Goal: Task Accomplishment & Management: Manage account settings

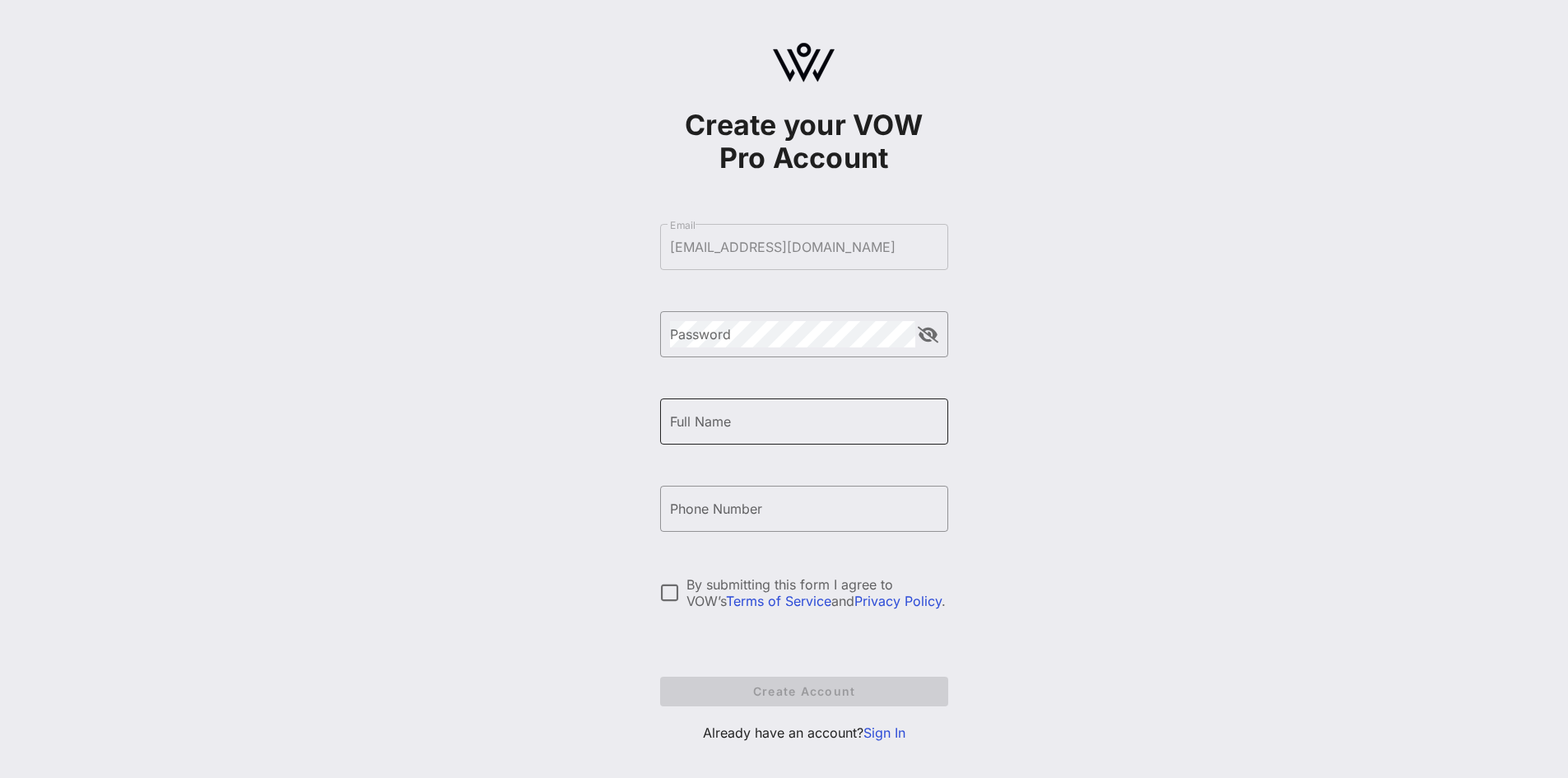
click at [767, 429] on input "Full Name" at bounding box center [804, 422] width 269 height 26
type input "Isabel Blake"
type input "202"
click at [890, 735] on link "Sign In" at bounding box center [884, 732] width 42 height 17
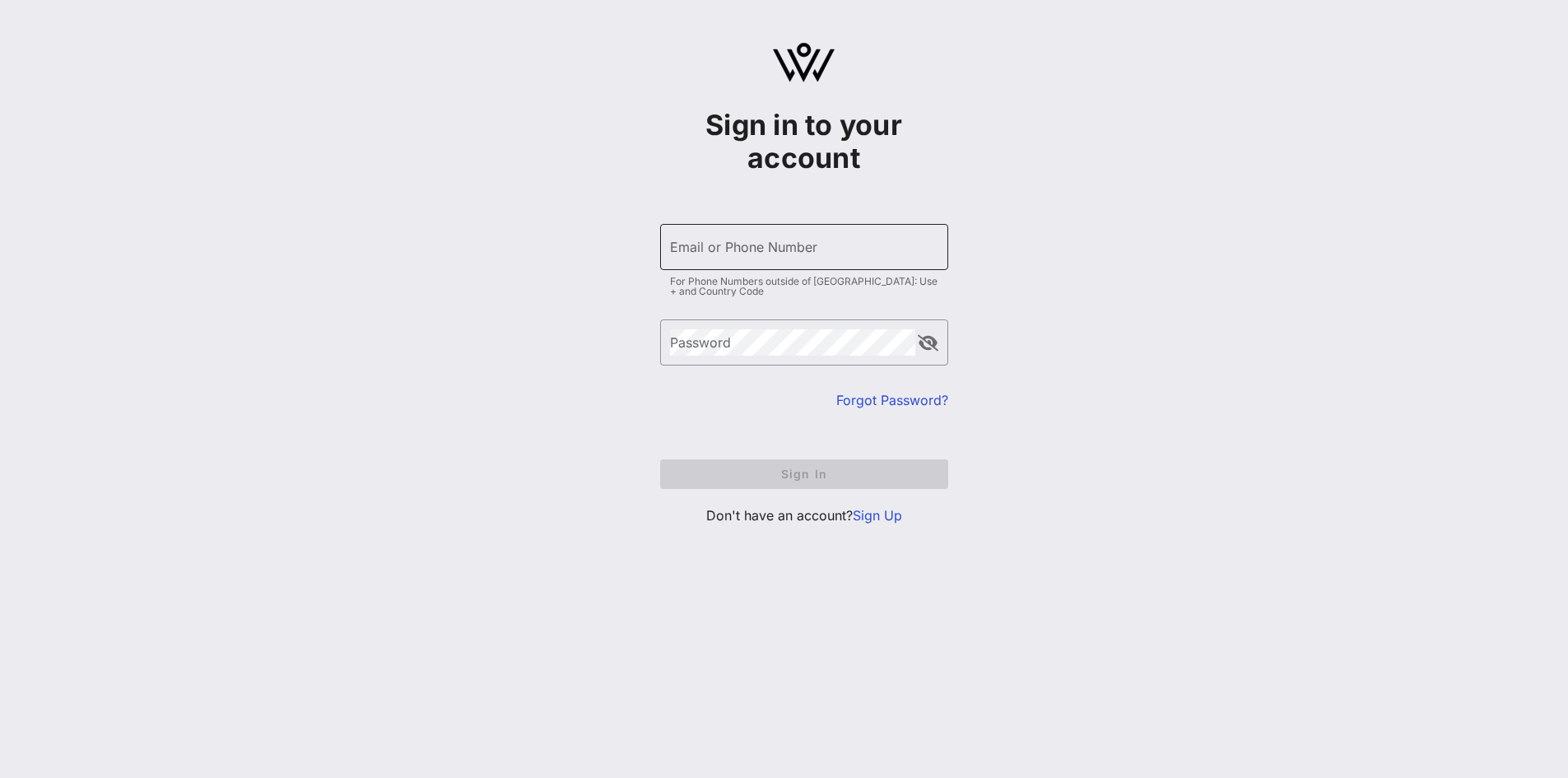
type input "iblake@aflcio.org"
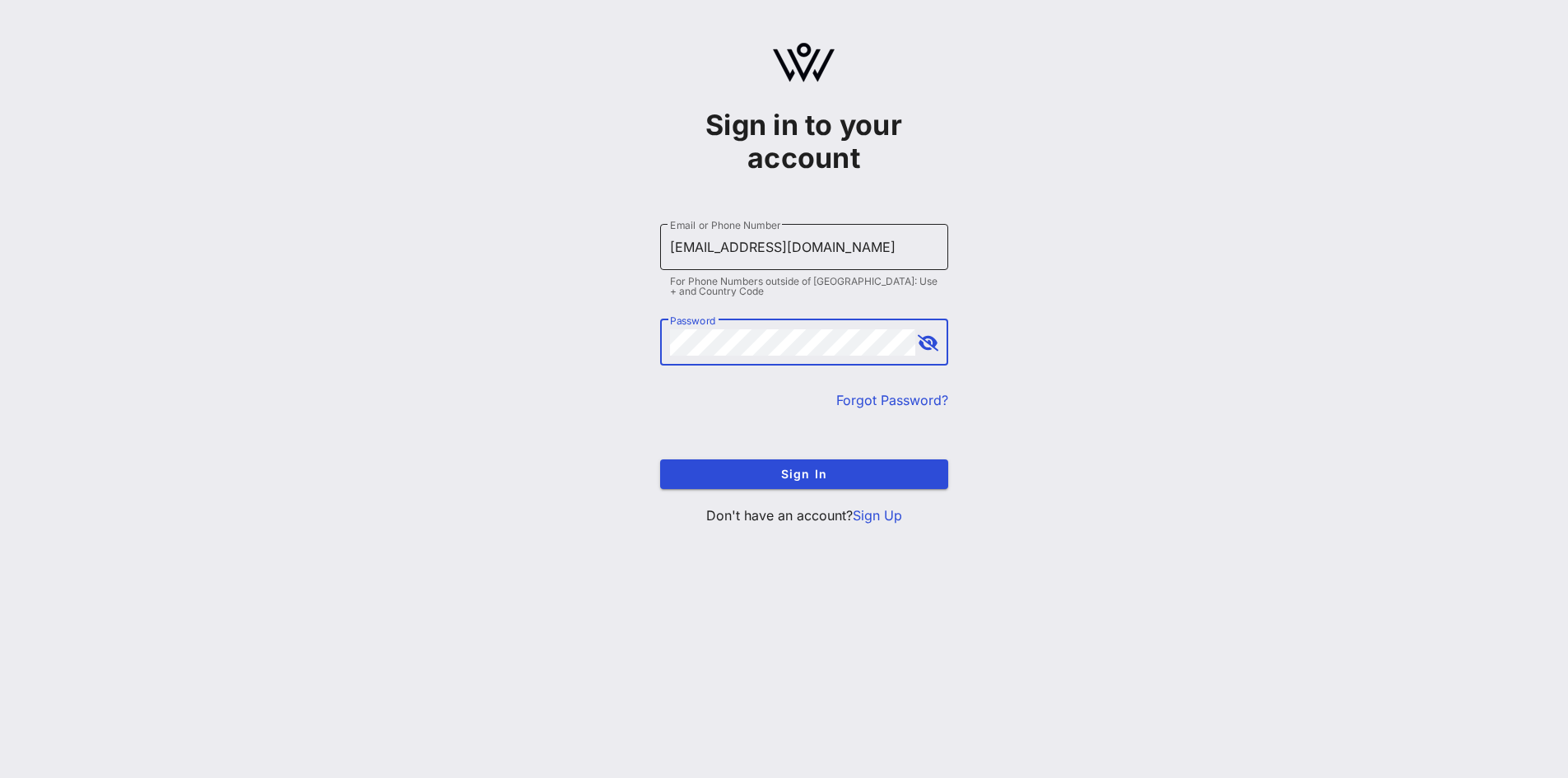
click at [785, 263] on div "Email or Phone Number iblake@aflcio.org" at bounding box center [804, 247] width 269 height 46
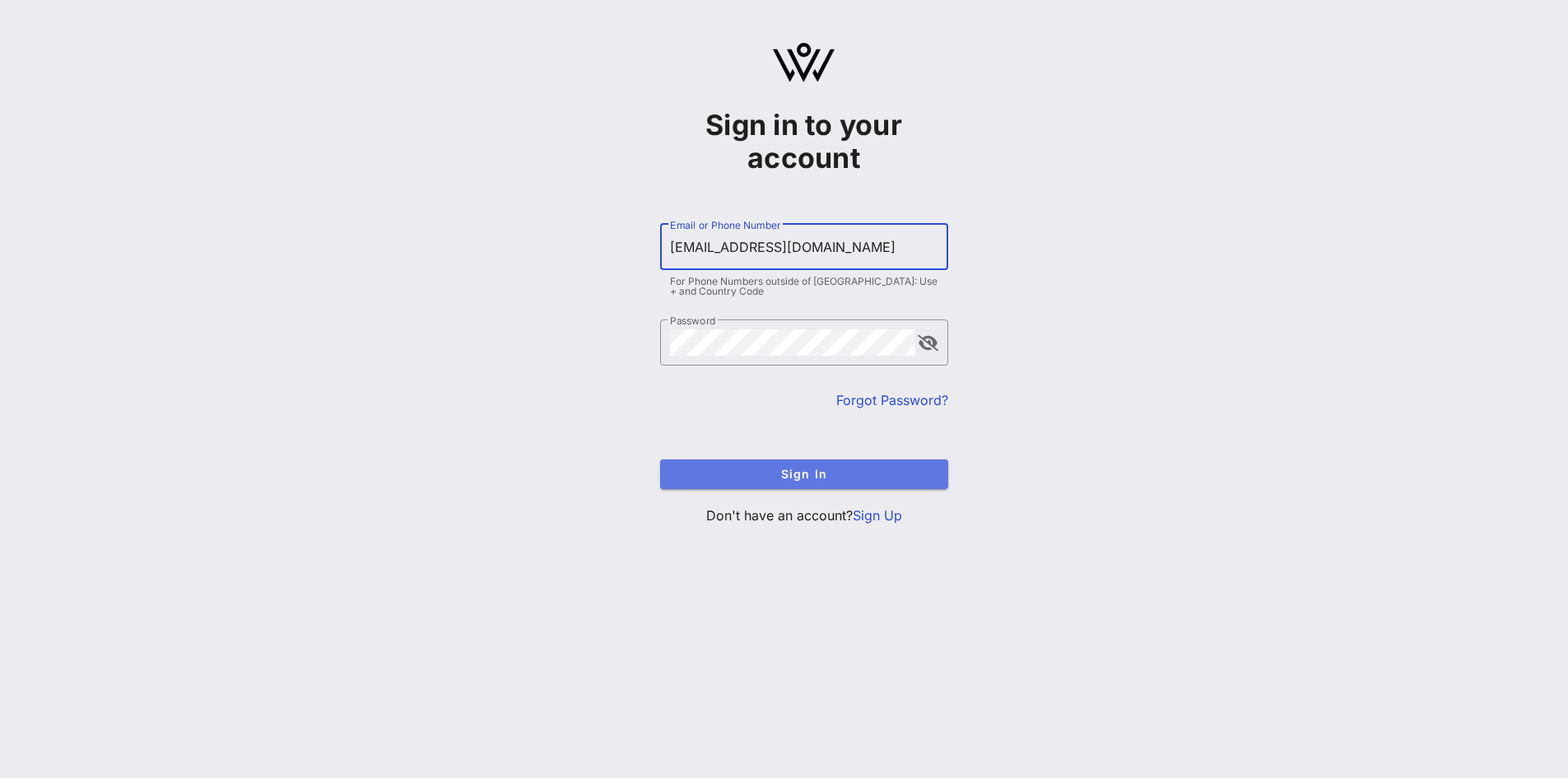
click at [783, 470] on span "Sign In" at bounding box center [804, 474] width 262 height 14
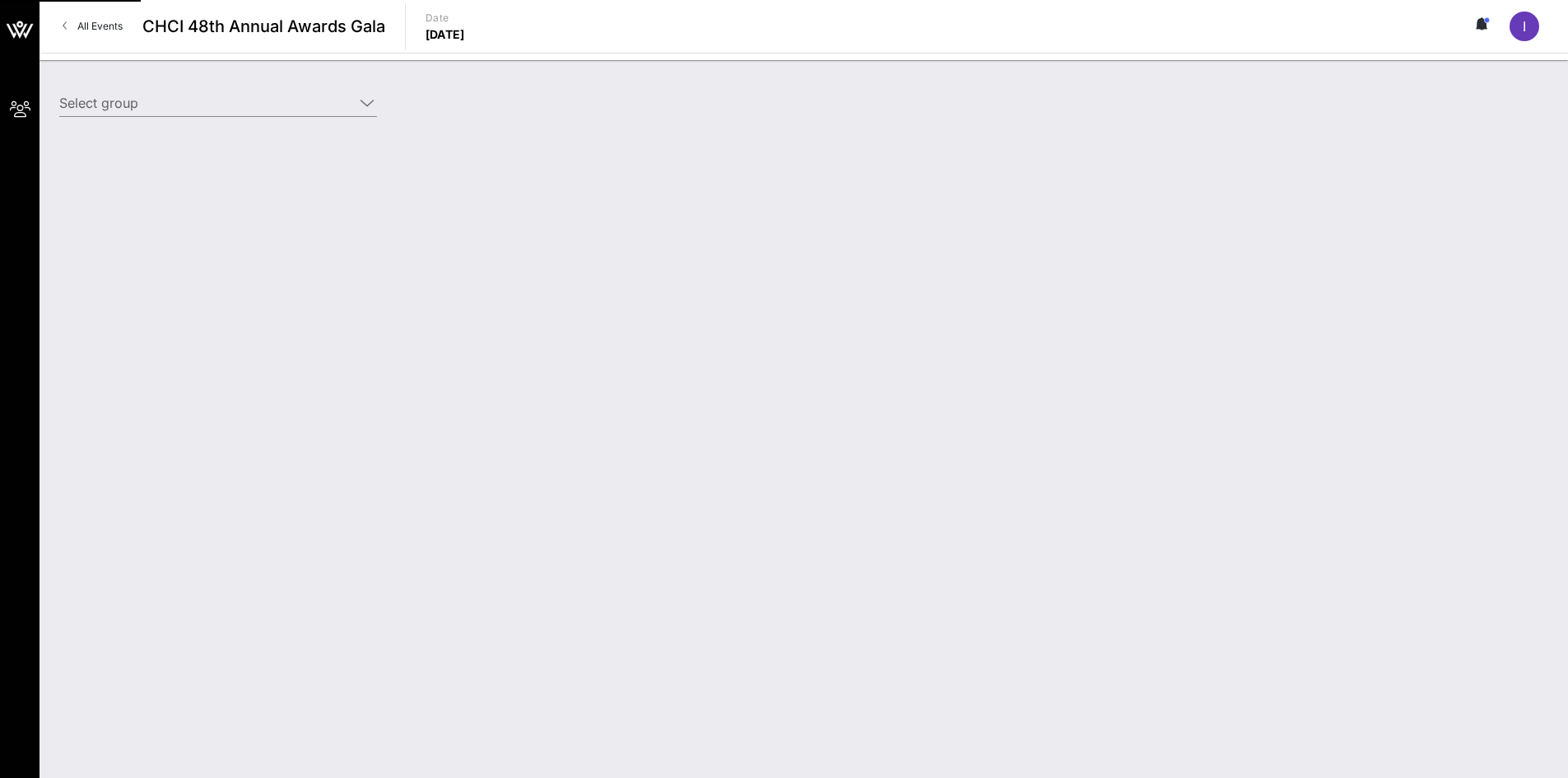
type input "AFL-CIO (AFL-CIO) [Isabel Blake, iblake@aflcio.org]"
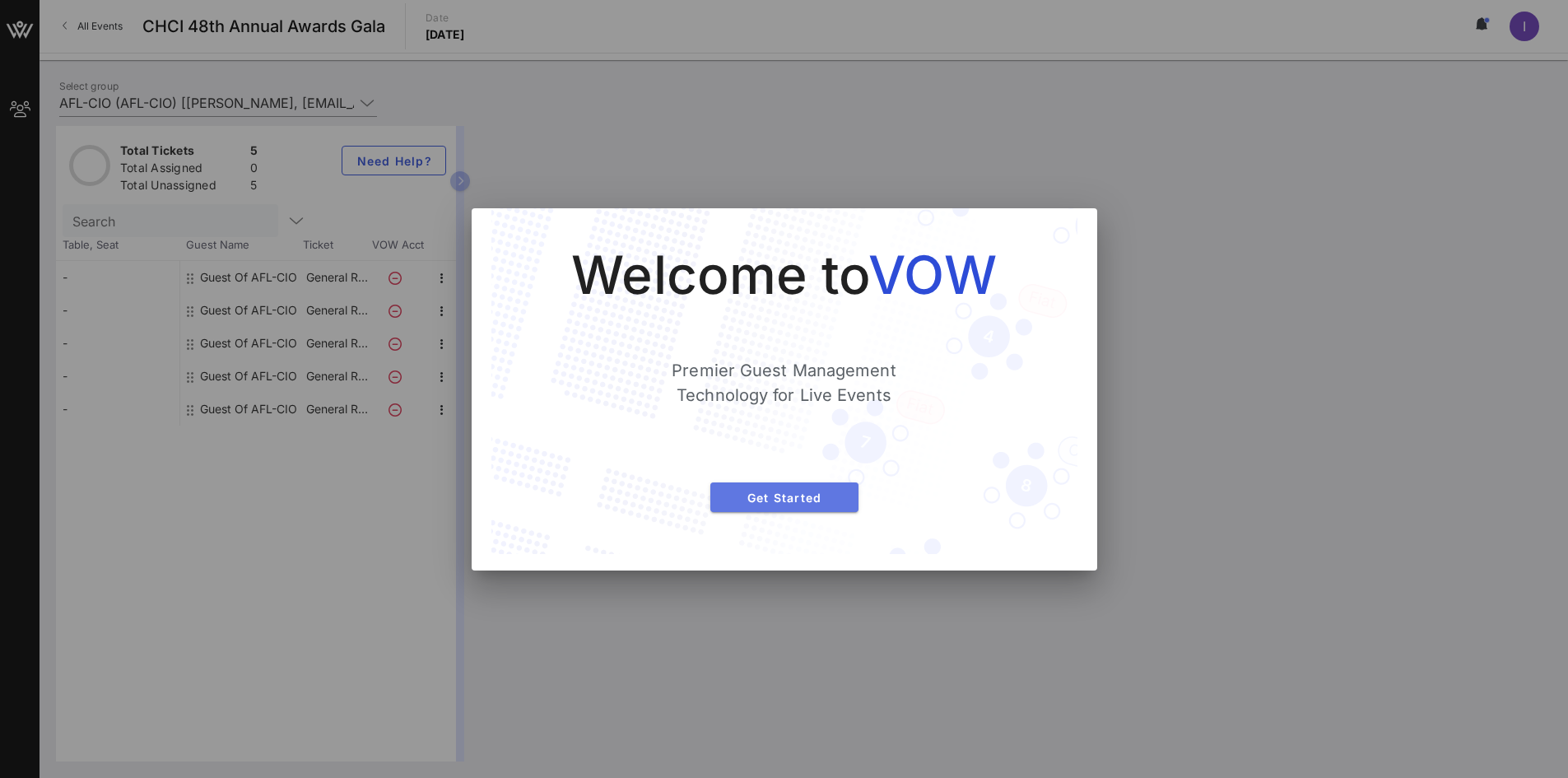
click at [827, 497] on span "Get Started" at bounding box center [784, 497] width 122 height 14
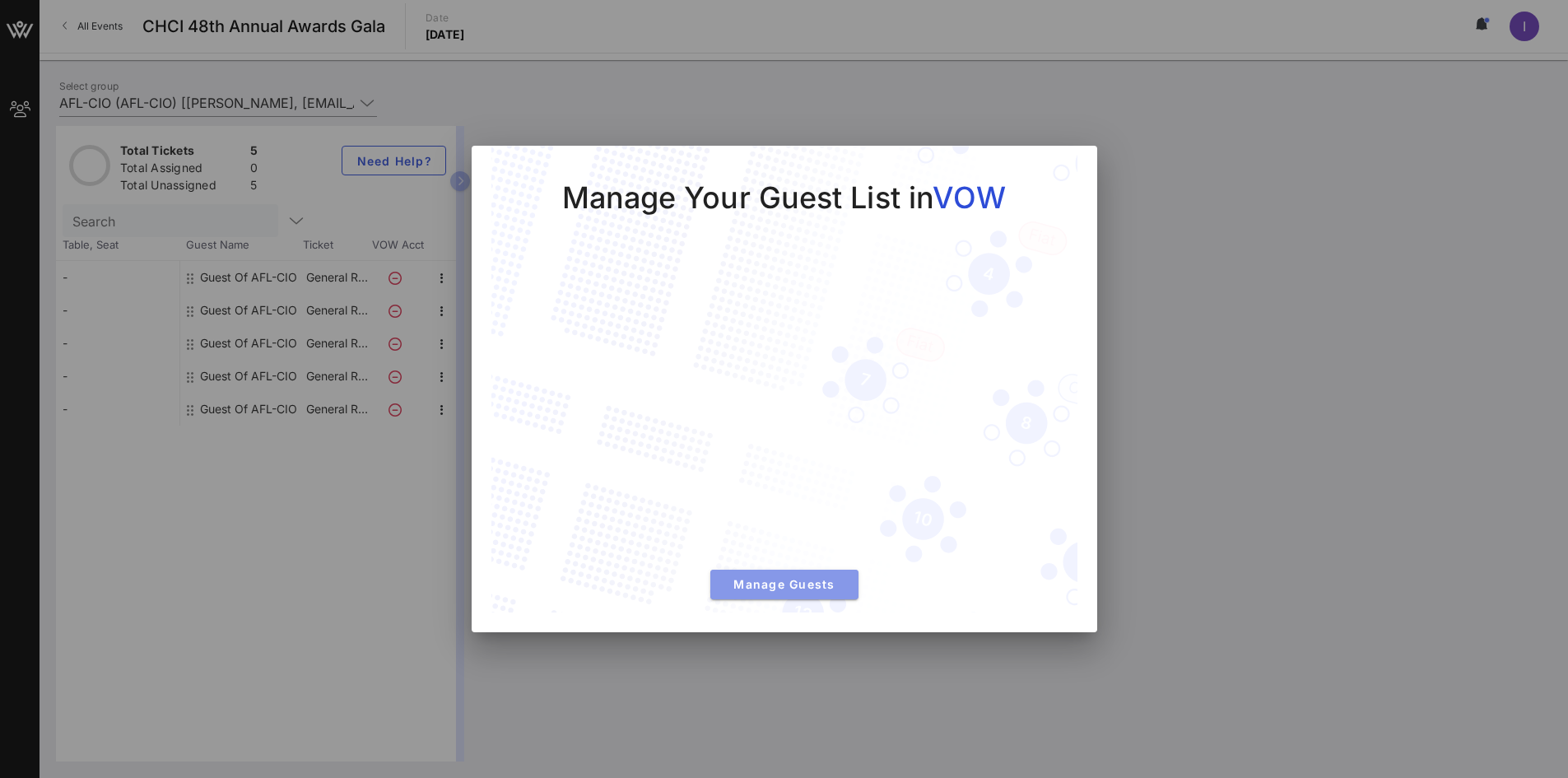
click at [781, 586] on span "Manage Guests" at bounding box center [784, 584] width 122 height 14
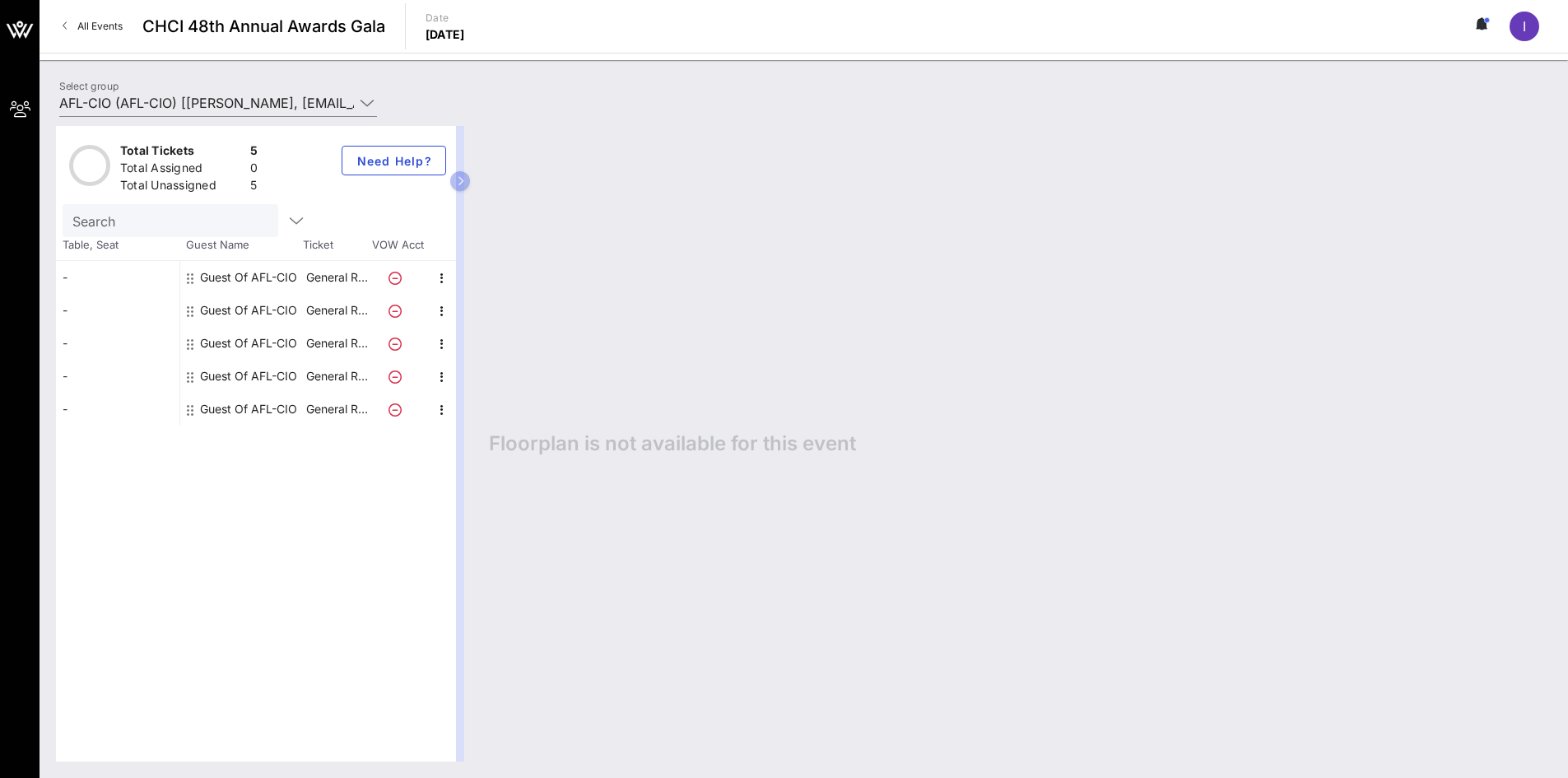
click at [773, 595] on div "Floorplan is not available for this event" at bounding box center [1012, 443] width 1079 height 635
click at [96, 24] on span "All Events" at bounding box center [100, 26] width 45 height 12
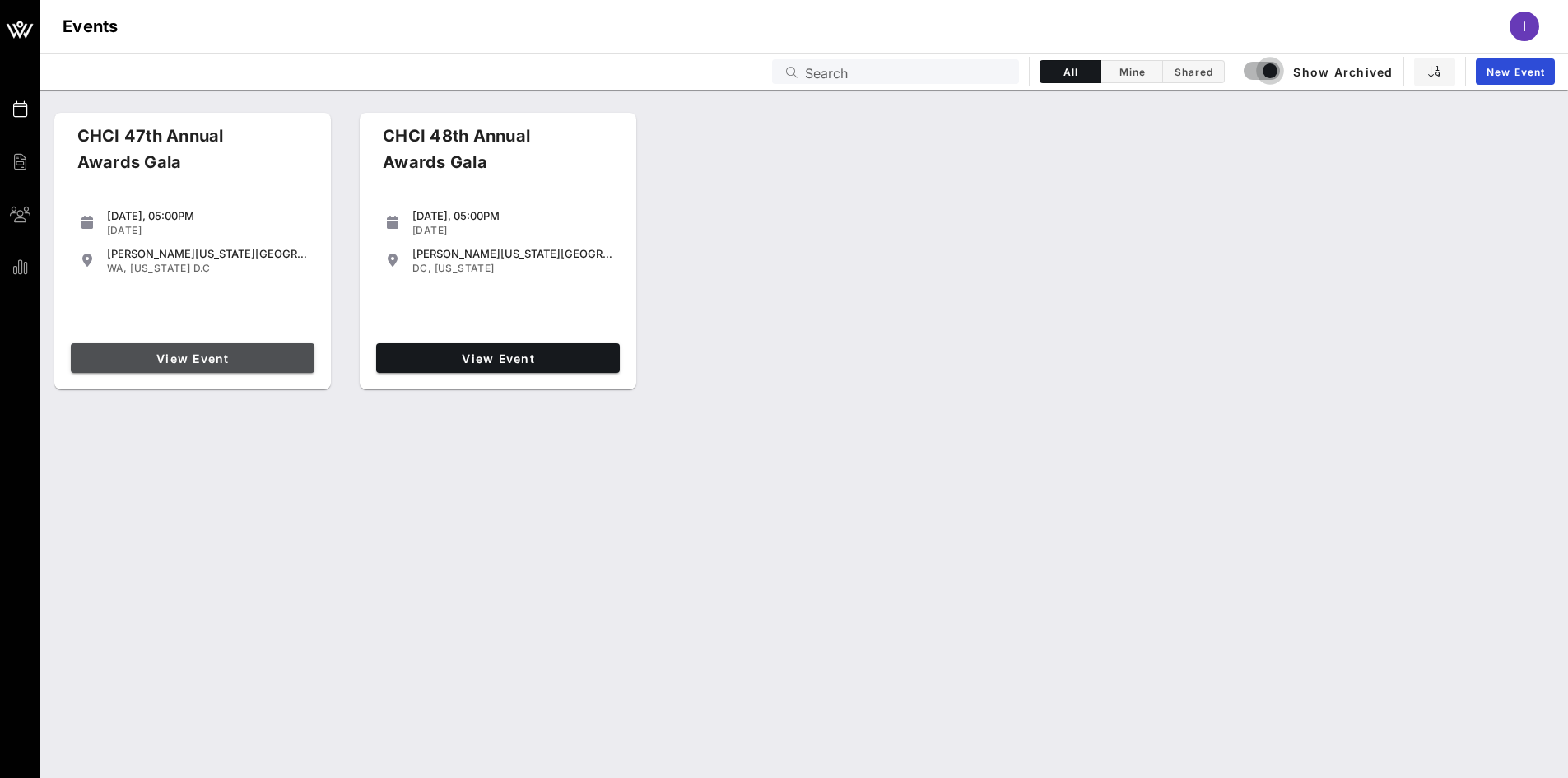
click at [176, 343] on link "View Event" at bounding box center [192, 358] width 243 height 30
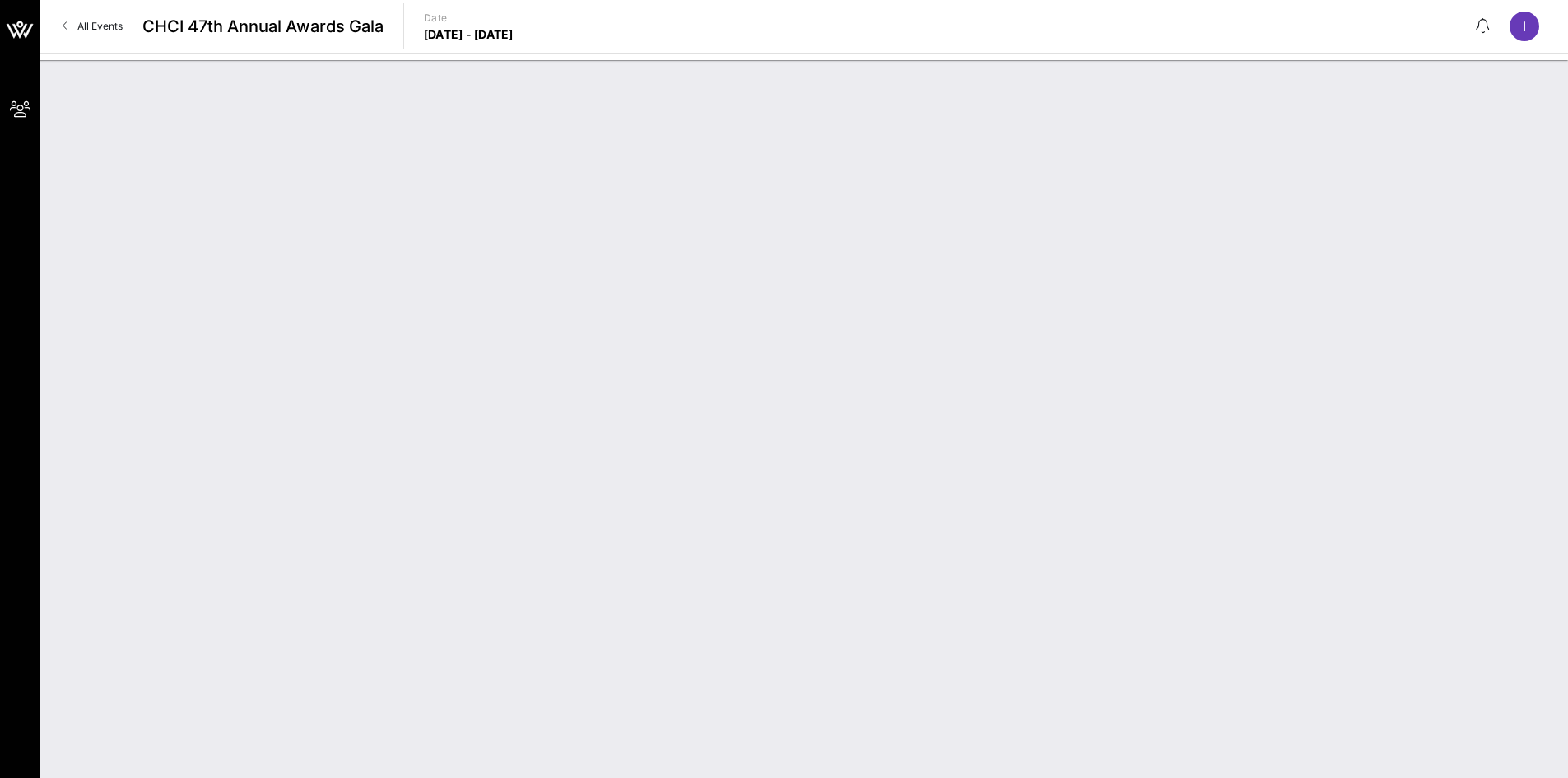
type input "AFLCIO (AFL-CIO) [Isabel Blake, iblake@aflcio.org]"
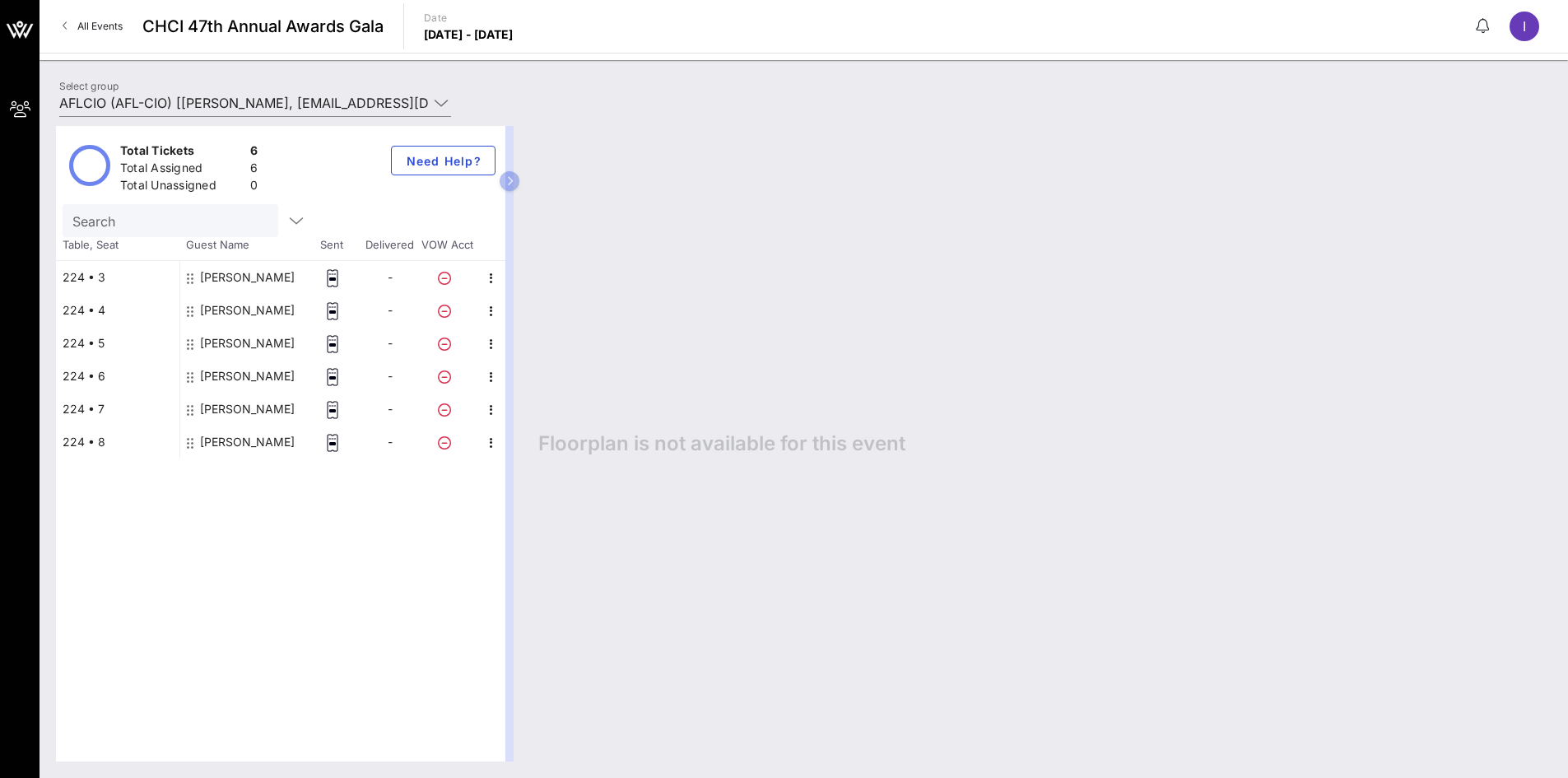
click at [253, 440] on div "Leticia delgado" at bounding box center [247, 442] width 95 height 33
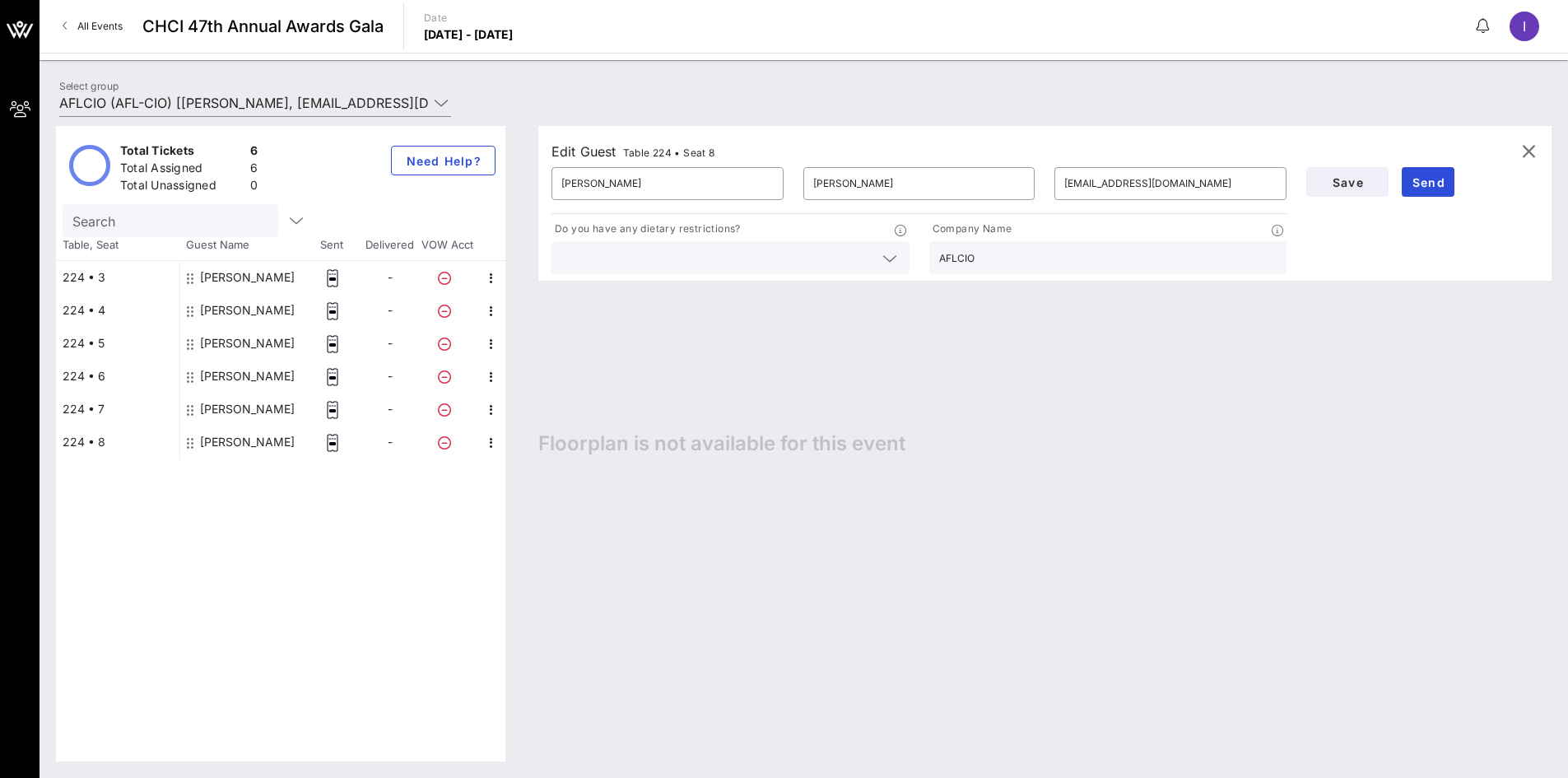
click at [86, 30] on span "All Events" at bounding box center [100, 26] width 45 height 12
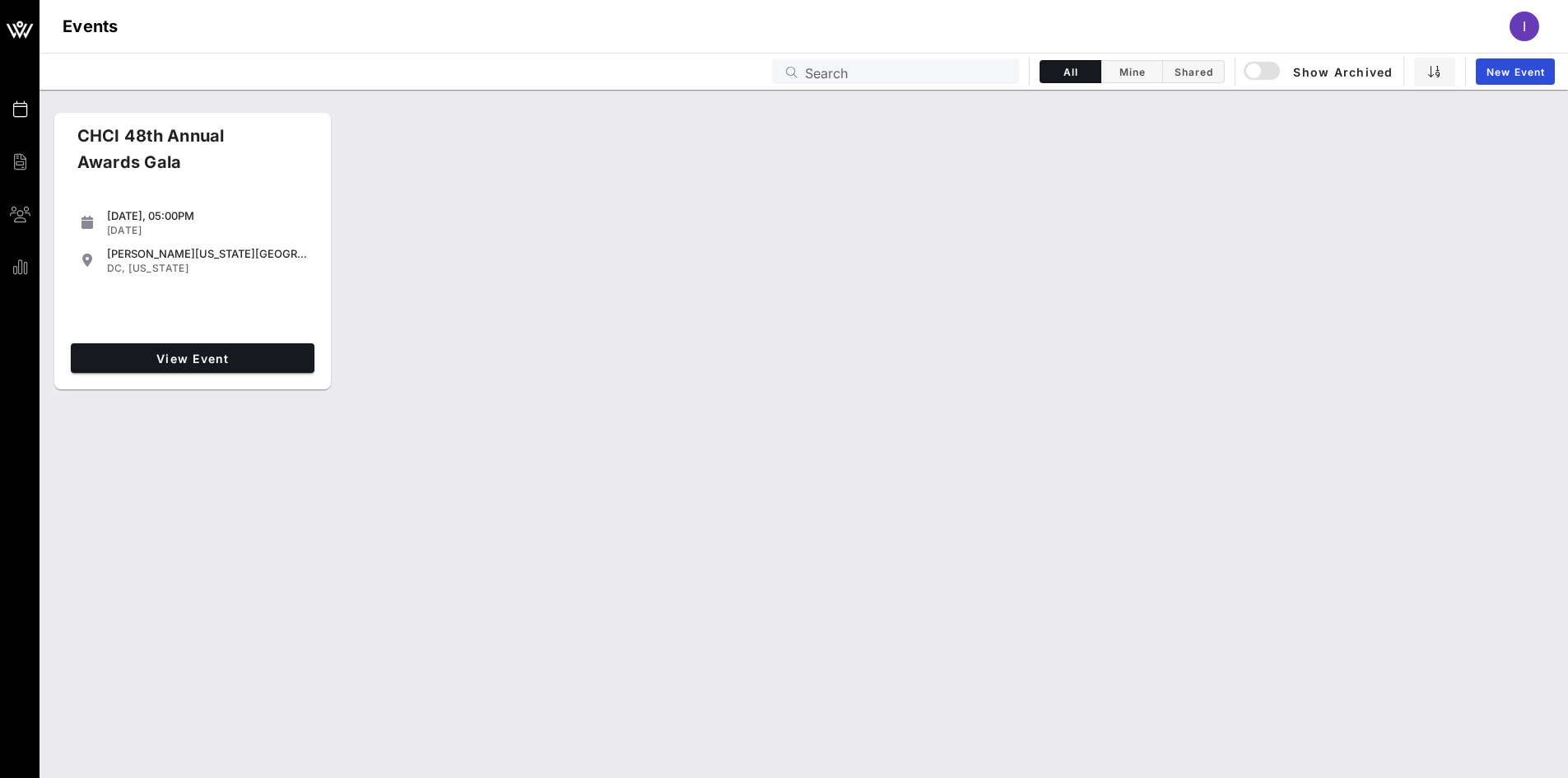
click at [230, 342] on div "View Event" at bounding box center [192, 357] width 256 height 43
click at [225, 351] on span "View Event" at bounding box center [192, 358] width 230 height 14
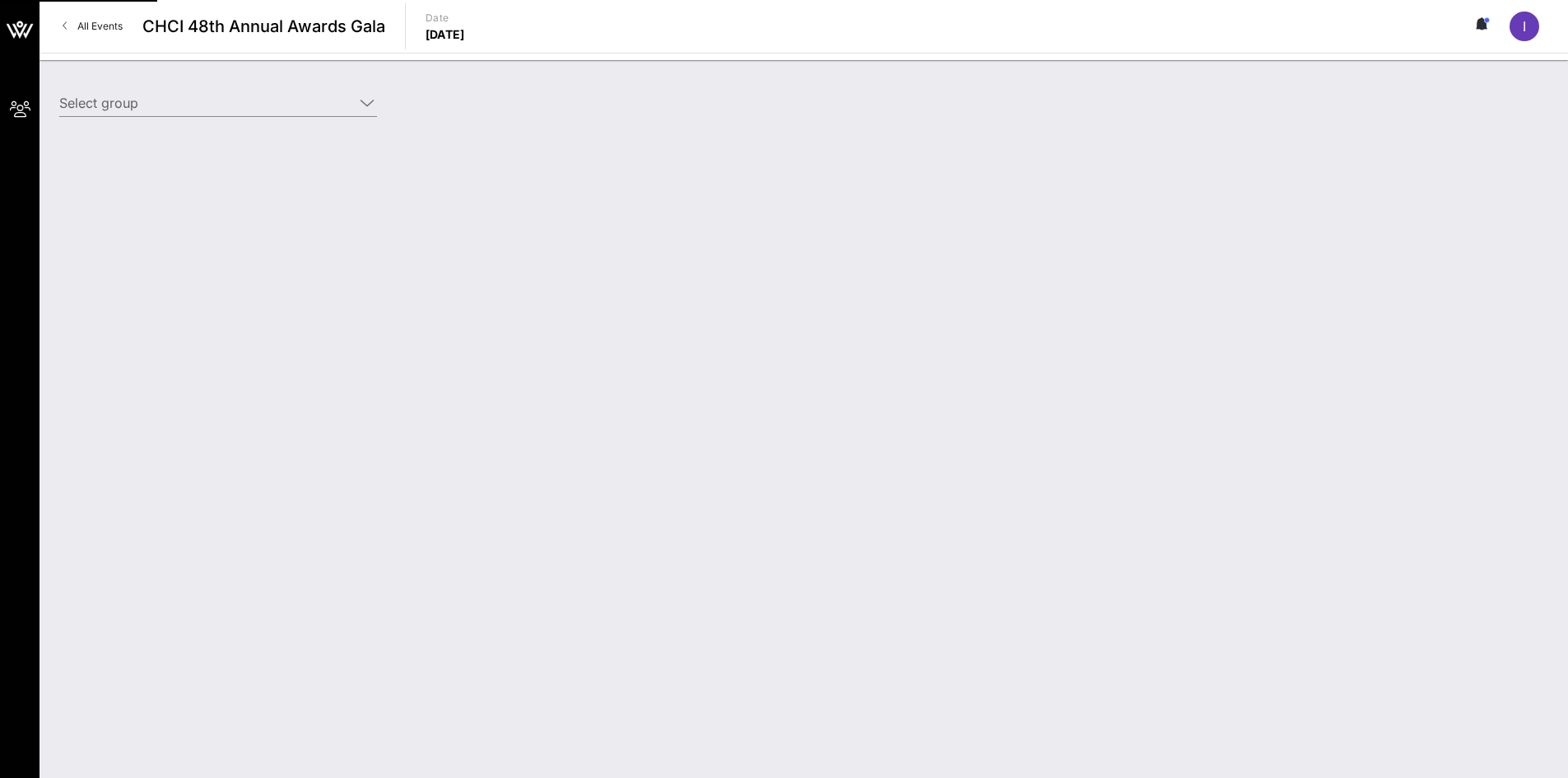
type input "AFL-CIO (AFL-CIO) [Isabel Blake, iblake@aflcio.org]"
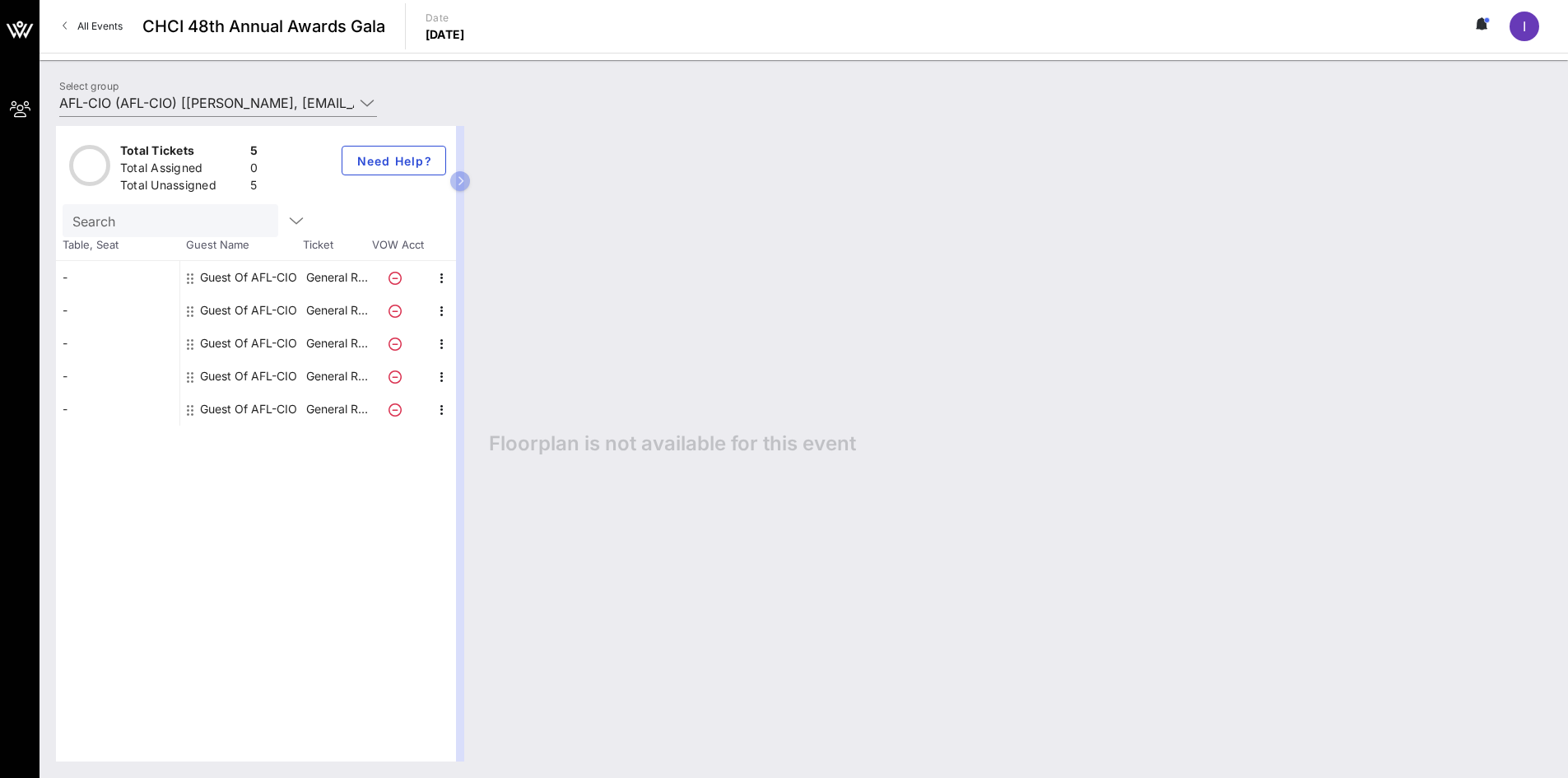
click at [117, 280] on div "-" at bounding box center [117, 277] width 123 height 33
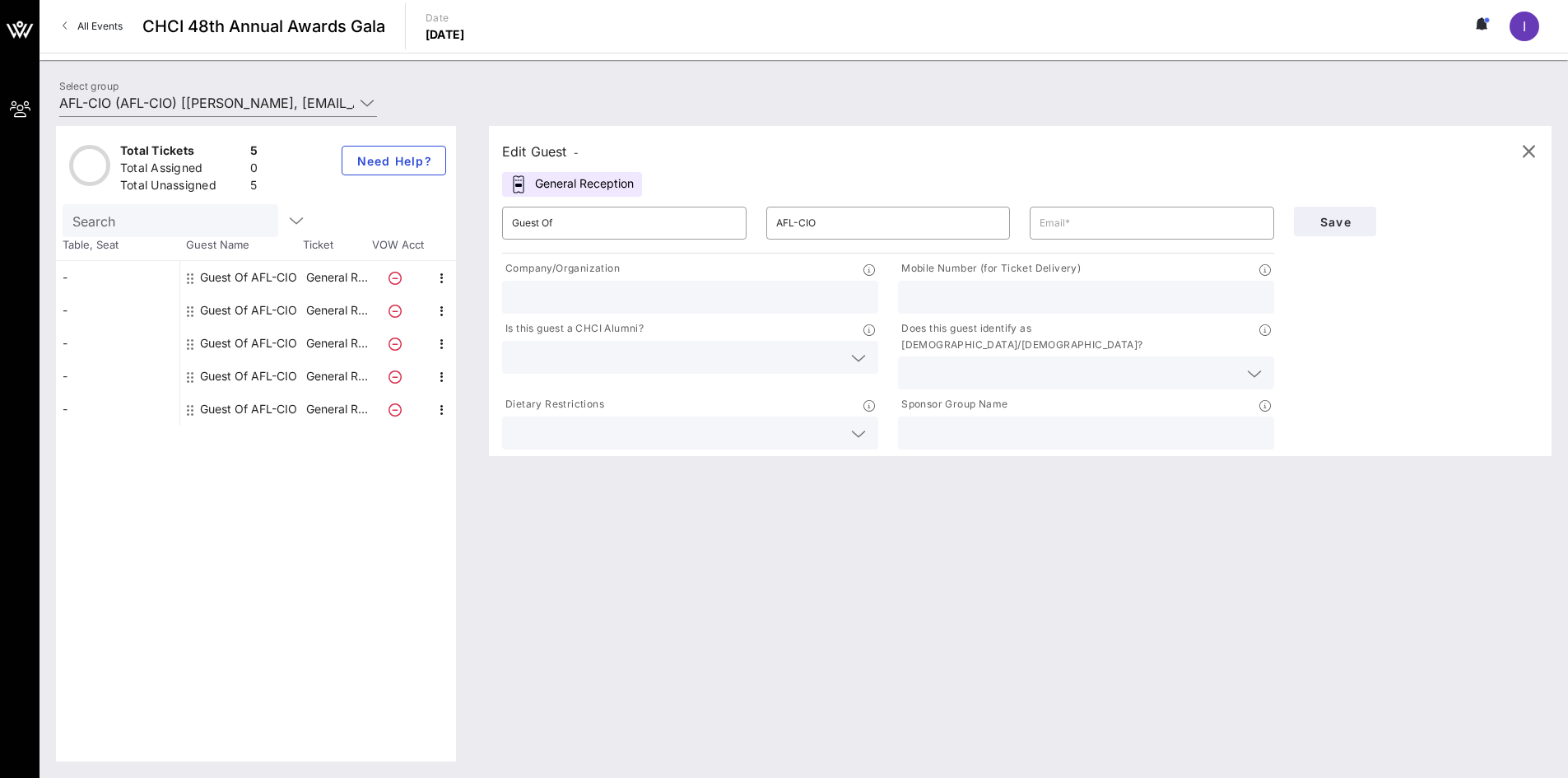
click at [632, 201] on div "​ Guest Of" at bounding box center [624, 223] width 264 height 53
click at [838, 230] on input "AFL-CIO" at bounding box center [888, 223] width 225 height 26
click at [984, 229] on input "AFL-CIO" at bounding box center [888, 223] width 225 height 26
click at [1046, 229] on input "text" at bounding box center [1152, 223] width 225 height 26
type input "ldelgado@aflcio.org"
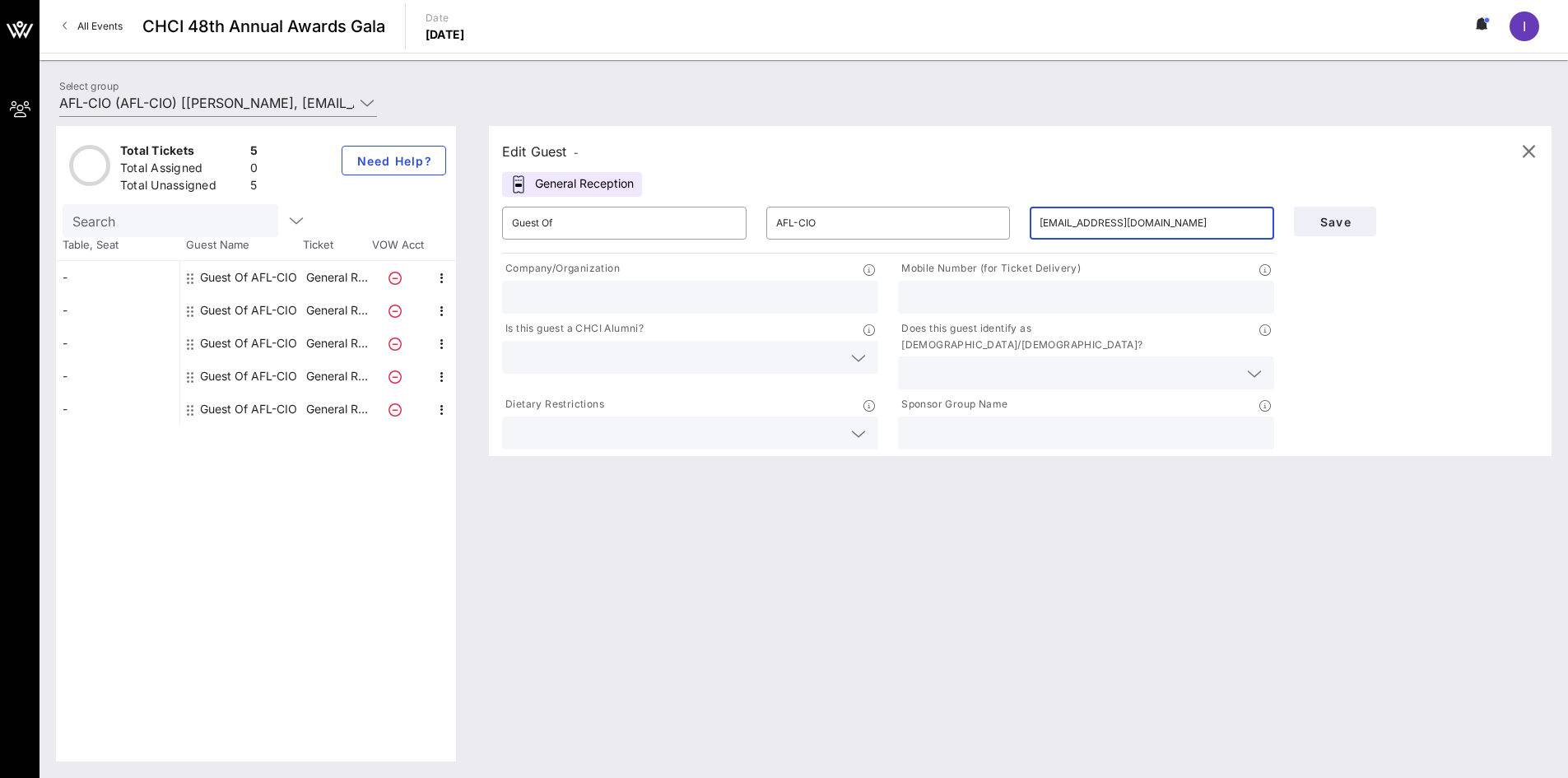
click at [693, 422] on input "text" at bounding box center [677, 433] width 330 height 22
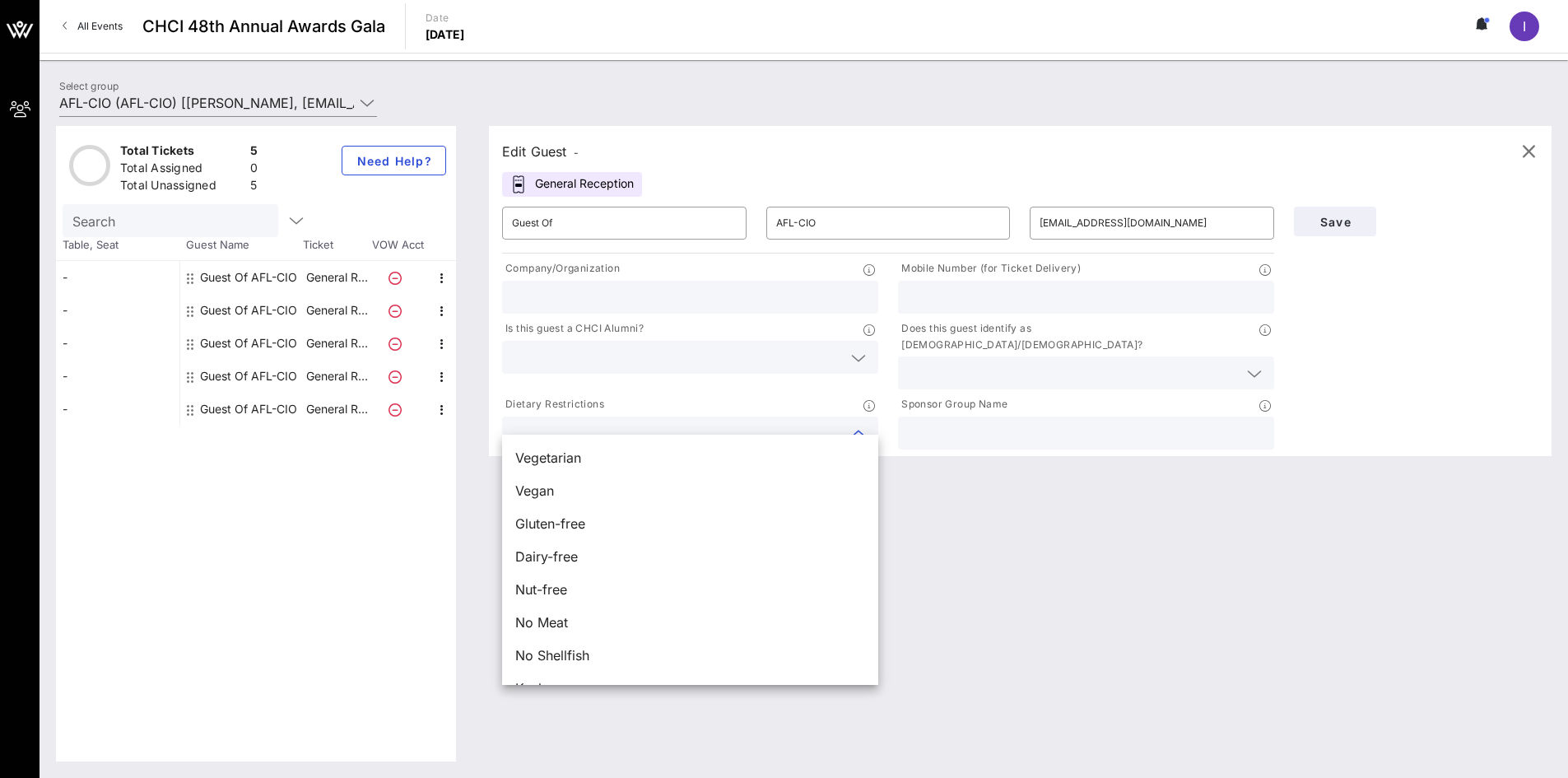
click at [698, 289] on input "text" at bounding box center [690, 297] width 356 height 22
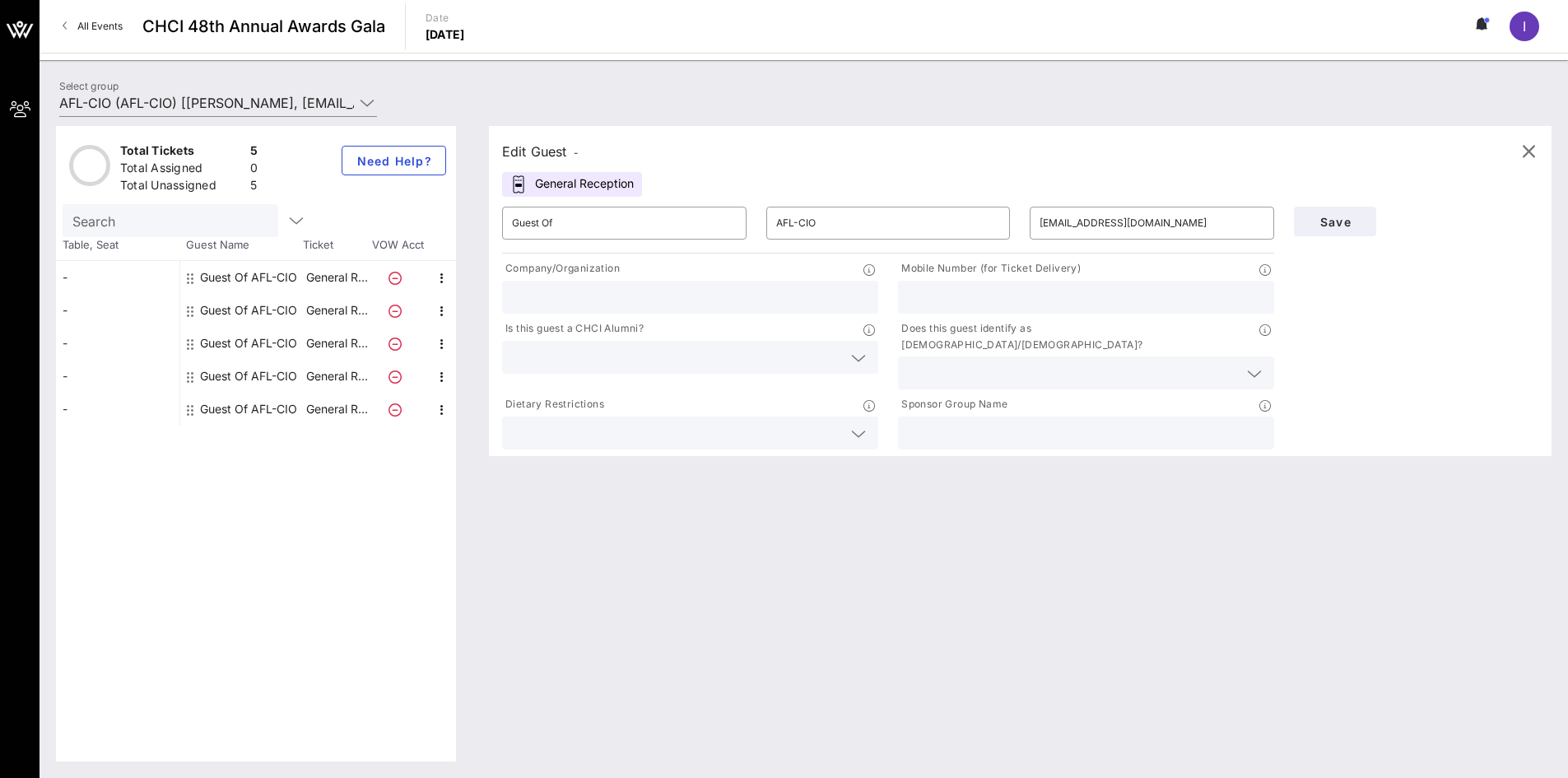
click at [244, 278] on div "Guest Of AFL-CIO" at bounding box center [249, 277] width 97 height 33
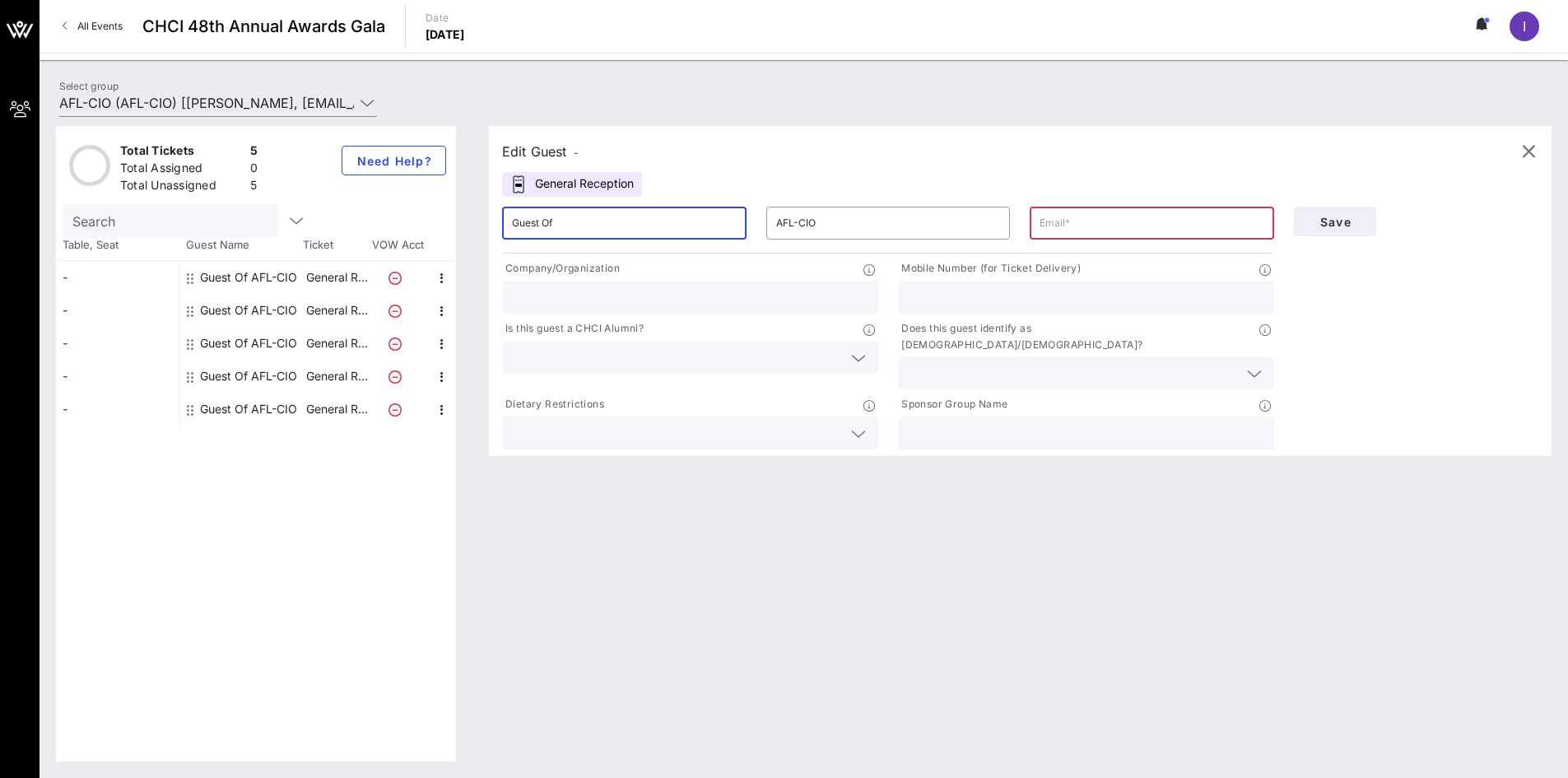
click at [543, 236] on input "Guest Of" at bounding box center [624, 223] width 225 height 26
click at [519, 527] on div "Edit Guest - General Reception ​ Guest Of ​ AFL-CIO ​ Company/Organization Mobi…" at bounding box center [1012, 443] width 1079 height 635
